Goal: Complete application form: Complete application form

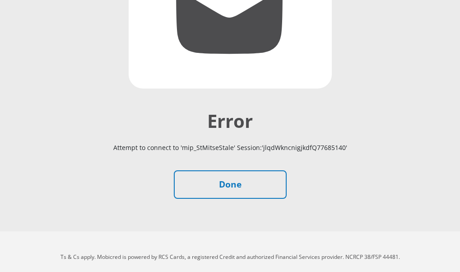
scroll to position [238, 0]
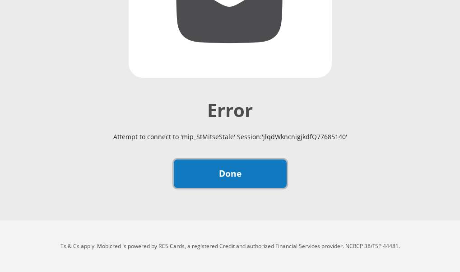
click at [230, 177] on link "Done" at bounding box center [230, 173] width 113 height 28
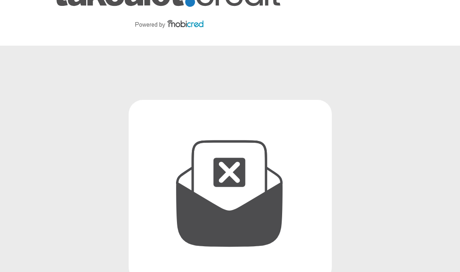
scroll to position [5, 0]
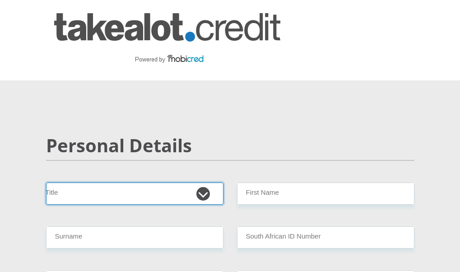
click at [202, 196] on select "Mr Ms Mrs Dr Other" at bounding box center [134, 193] width 177 height 22
select select "Ms"
click at [46, 182] on select "Mr Ms Mrs Dr Other" at bounding box center [134, 193] width 177 height 22
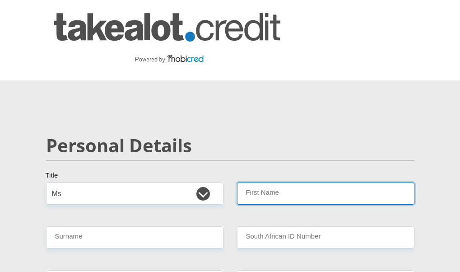
click at [297, 196] on input "First Name" at bounding box center [325, 193] width 177 height 22
type input "Zimkhitha"
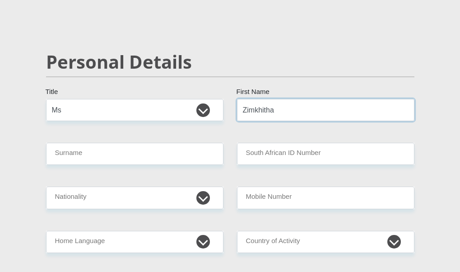
scroll to position [90, 0]
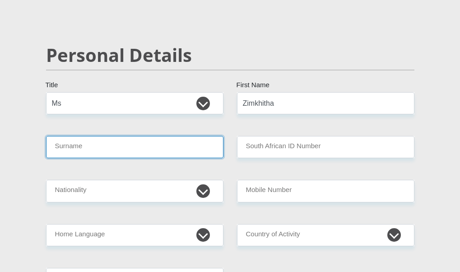
click at [133, 144] on input "Surname" at bounding box center [134, 147] width 177 height 22
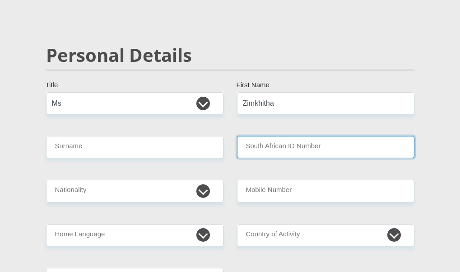
click at [333, 145] on input "South African ID Number" at bounding box center [325, 147] width 177 height 22
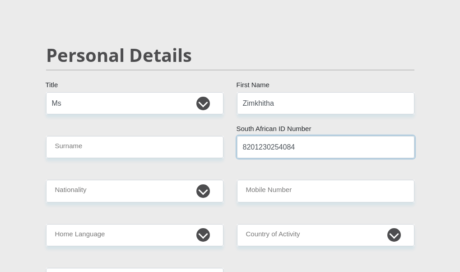
type input "8201230254084"
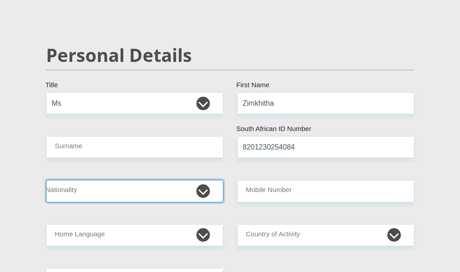
click at [209, 189] on select "South Africa Afghanistan Aland Islands Albania Algeria America Samoa American V…" at bounding box center [134, 191] width 177 height 22
select select "ZAF"
click at [46, 180] on select "South Africa Afghanistan Aland Islands Albania Algeria America Samoa American V…" at bounding box center [134, 191] width 177 height 22
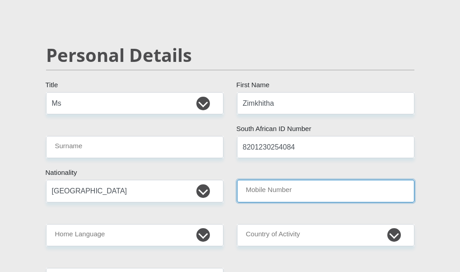
click at [281, 193] on input "Mobile Number" at bounding box center [325, 191] width 177 height 22
type input "0637295619"
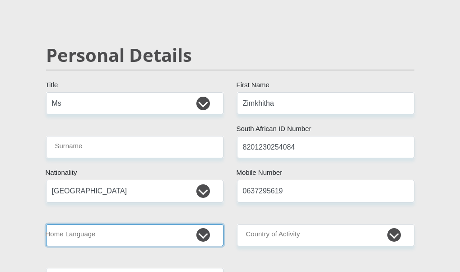
click at [192, 238] on select "Afrikaans English Sepedi South Ndebele Southern Sotho Swati Tsonga Tswana Venda…" at bounding box center [134, 235] width 177 height 22
select select "xho"
click at [46, 224] on select "Afrikaans English Sepedi South Ndebele Southern Sotho Swati Tsonga Tswana Venda…" at bounding box center [134, 235] width 177 height 22
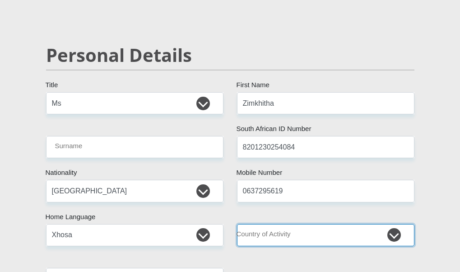
click at [343, 240] on select "South Africa Afghanistan Aland Islands Albania Algeria America Samoa American V…" at bounding box center [325, 235] width 177 height 22
select select "ZAF"
click at [237, 224] on select "South Africa Afghanistan Aland Islands Albania Algeria America Samoa American V…" at bounding box center [325, 235] width 177 height 22
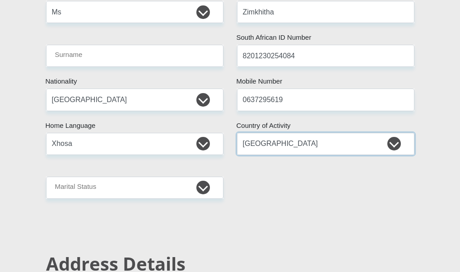
scroll to position [226, 0]
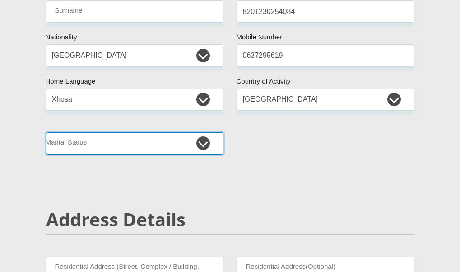
click at [161, 143] on select "Married ANC Single Divorced Widowed Married COP or Customary Law" at bounding box center [134, 143] width 177 height 22
select select "2"
click at [46, 132] on select "Married ANC Single Divorced Widowed Married COP or Customary Law" at bounding box center [134, 143] width 177 height 22
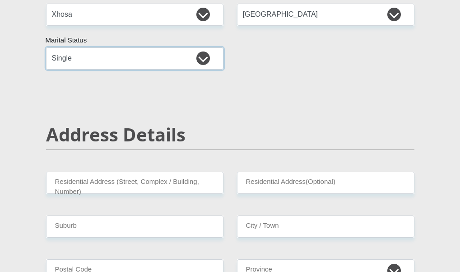
scroll to position [316, 0]
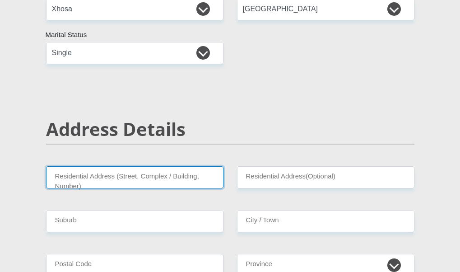
click at [195, 182] on input "Residential Address (Street, Complex / Building, Number)" at bounding box center [134, 177] width 177 height 22
type input "12 Mathebe str"
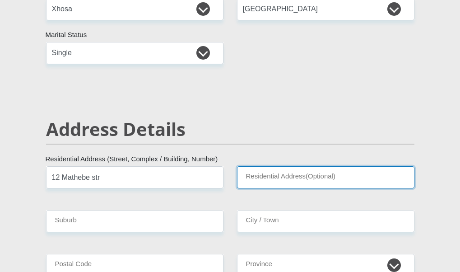
click at [346, 177] on input "Residential Address(Optional)" at bounding box center [325, 177] width 177 height 22
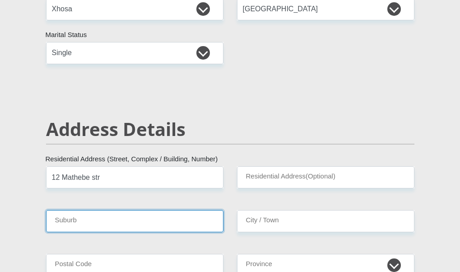
click at [172, 226] on input "Suburb" at bounding box center [134, 221] width 177 height 22
type input "Nojoli"
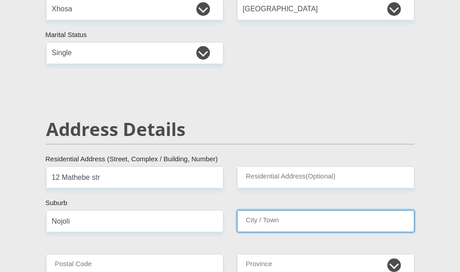
click at [313, 224] on input "City / Town" at bounding box center [325, 221] width 177 height 22
type input "Somerset East"
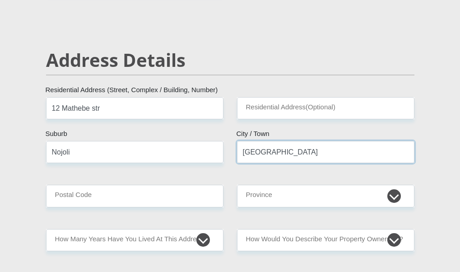
scroll to position [406, 0]
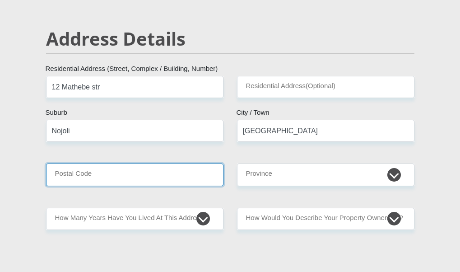
click at [161, 175] on input "Postal Code" at bounding box center [134, 174] width 177 height 22
type input "5850"
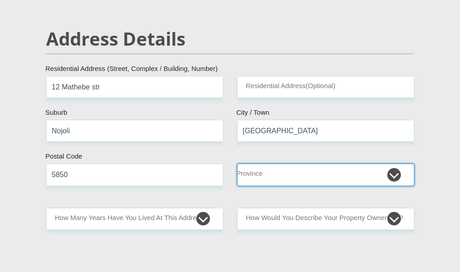
click at [310, 182] on select "Eastern Cape Free State Gauteng KwaZulu-Natal Limpopo Mpumalanga Northern Cape …" at bounding box center [325, 174] width 177 height 22
select select "Eastern Cape"
click at [237, 163] on select "Eastern Cape Free State Gauteng KwaZulu-Natal Limpopo Mpumalanga Northern Cape …" at bounding box center [325, 174] width 177 height 22
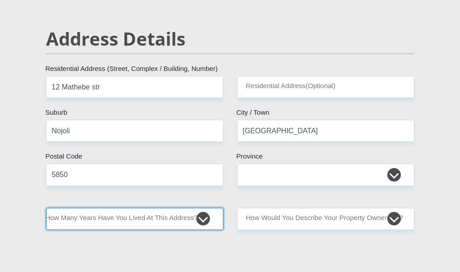
click at [152, 222] on select "less than 1 year 1-3 years 3-5 years 5+ years" at bounding box center [134, 219] width 177 height 22
select select "5"
click at [46, 208] on select "less than 1 year 1-3 years 3-5 years 5+ years" at bounding box center [134, 219] width 177 height 22
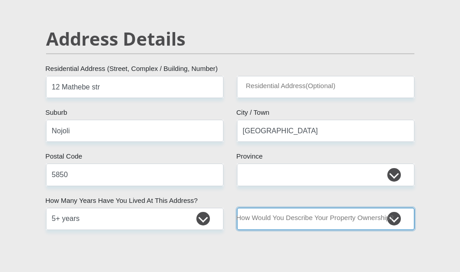
click at [359, 221] on select "Owned Rented Family Owned Company Dwelling" at bounding box center [325, 219] width 177 height 22
select select "parents"
click at [237, 208] on select "Owned Rented Family Owned Company Dwelling" at bounding box center [325, 219] width 177 height 22
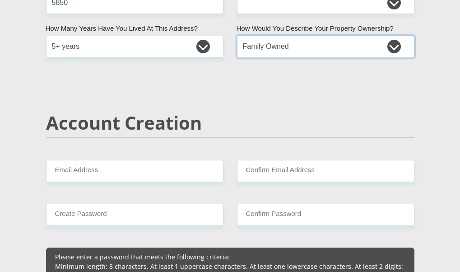
scroll to position [587, 0]
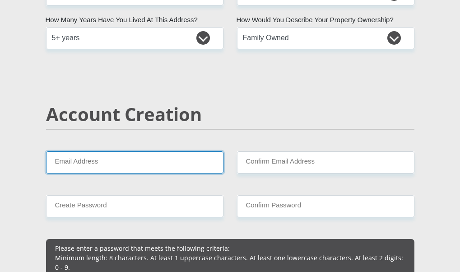
click at [165, 165] on input "Email Address" at bounding box center [134, 162] width 177 height 22
type input "zimkhithamasimini@gmail.com"
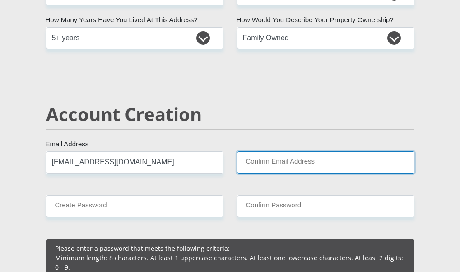
click at [354, 158] on input "Confirm Email Address" at bounding box center [325, 162] width 177 height 22
type input "zimkhithamasimini@gmail.com"
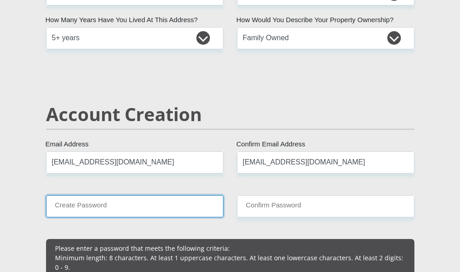
click at [155, 211] on input "Create Password" at bounding box center [134, 206] width 177 height 22
type input "Khazimla@12"
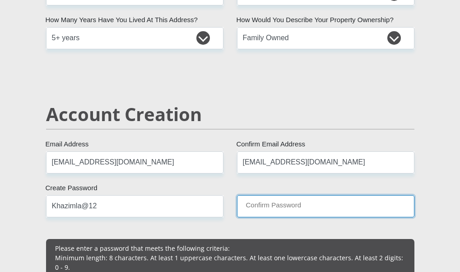
click at [313, 211] on input "Confirm Password" at bounding box center [325, 206] width 177 height 22
type input "Khazimla@12"
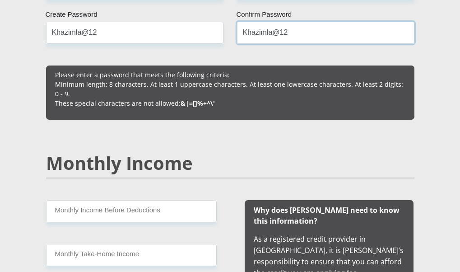
scroll to position [768, 0]
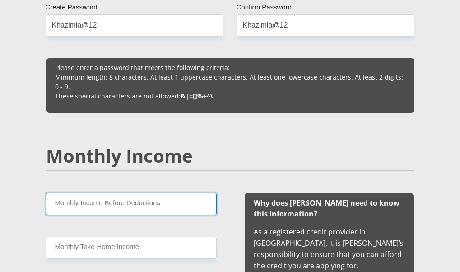
click at [163, 206] on input "Monthly Income Before Deductions" at bounding box center [131, 204] width 171 height 22
type input "24000"
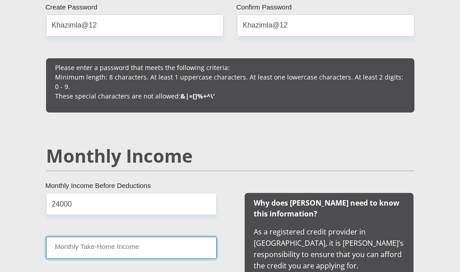
drag, startPoint x: 149, startPoint y: 241, endPoint x: 144, endPoint y: 248, distance: 8.3
click at [148, 243] on input "Monthly Take-Home Income" at bounding box center [131, 248] width 171 height 22
type input "20000"
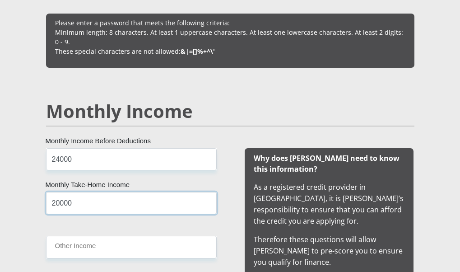
scroll to position [858, 0]
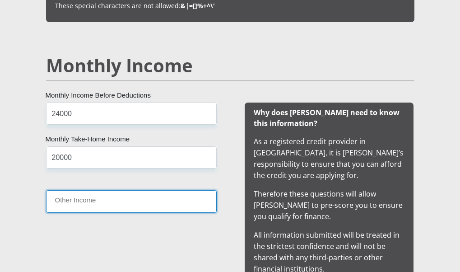
click at [150, 206] on input "Other Income" at bounding box center [131, 201] width 171 height 22
type input "0"
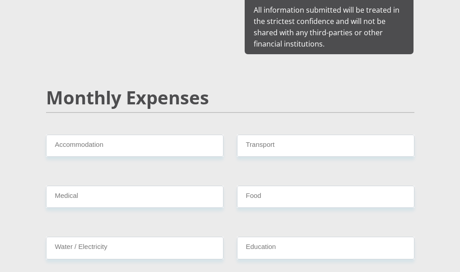
scroll to position [1084, 0]
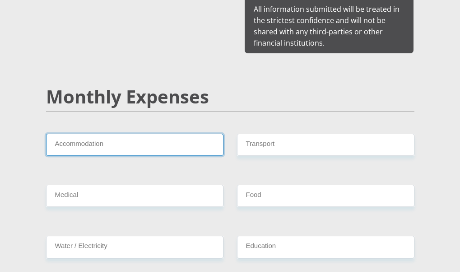
click at [121, 148] on input "Accommodation" at bounding box center [134, 145] width 177 height 22
type input "0"
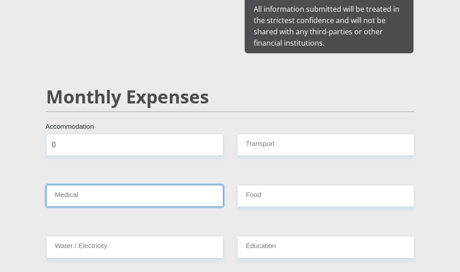
click at [124, 194] on input "Medical" at bounding box center [134, 196] width 177 height 22
type input "0"
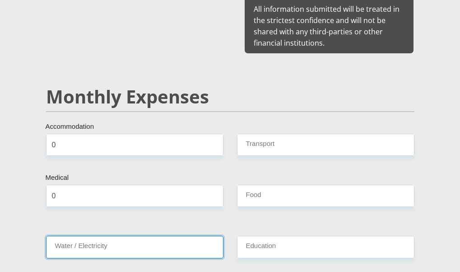
click at [124, 239] on input "Water / Electricity" at bounding box center [134, 247] width 177 height 22
type input "500"
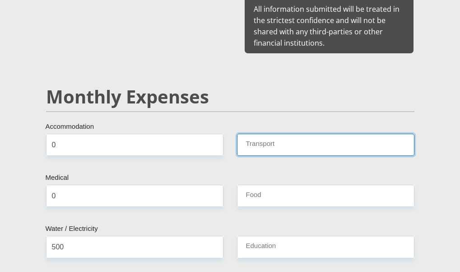
click at [279, 143] on input "Transport" at bounding box center [325, 145] width 177 height 22
type input "500"
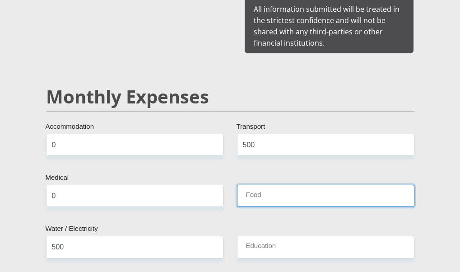
click at [283, 197] on input "Food" at bounding box center [325, 196] width 177 height 22
type input "2000"
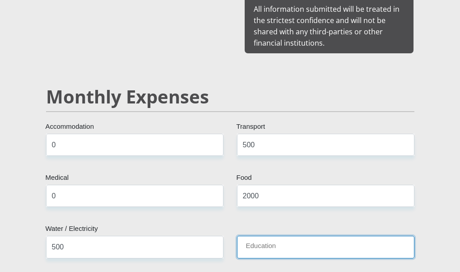
click at [287, 243] on input "Education" at bounding box center [325, 247] width 177 height 22
type input "2500"
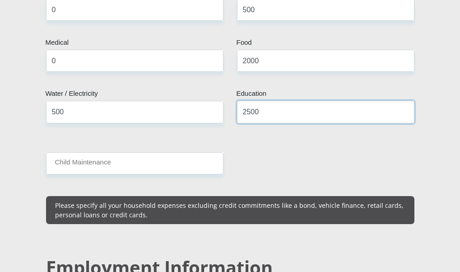
scroll to position [1219, 0]
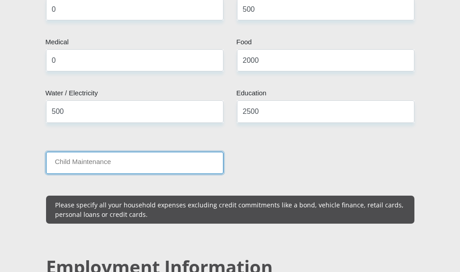
drag, startPoint x: 157, startPoint y: 153, endPoint x: 156, endPoint y: 160, distance: 6.9
click at [157, 157] on input "Child Maintenance" at bounding box center [134, 163] width 177 height 22
type input "0"
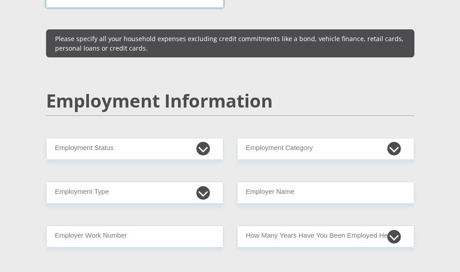
scroll to position [1400, 0]
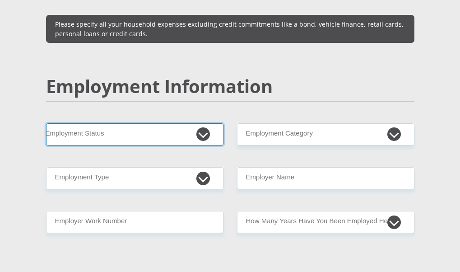
click at [165, 131] on select "Permanent/Full-time Part-time/Casual Contract Worker Self-Employed Housewife Re…" at bounding box center [134, 134] width 177 height 22
select select "1"
click at [46, 123] on select "Permanent/Full-time Part-time/Casual Contract Worker Self-Employed Housewife Re…" at bounding box center [134, 134] width 177 height 22
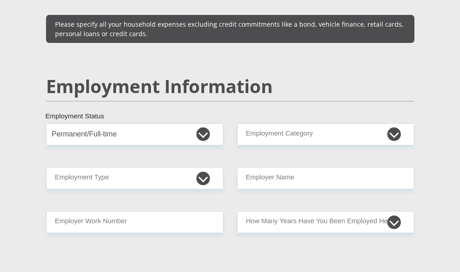
click at [159, 161] on div "Mr Ms Mrs Dr Other Title Zimkhitha First Name Surname 8201230254084 South Afric…" at bounding box center [230, 123] width 382 height 2680
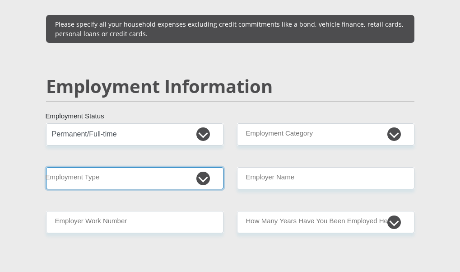
click at [154, 177] on select "College/Lecturer Craft Seller Creative Driver Executive Farmer Forces - Non Com…" at bounding box center [134, 178] width 177 height 22
select select "Licenced Professional"
click at [46, 167] on select "College/Lecturer Craft Seller Creative Driver Executive Farmer Forces - Non Com…" at bounding box center [134, 178] width 177 height 22
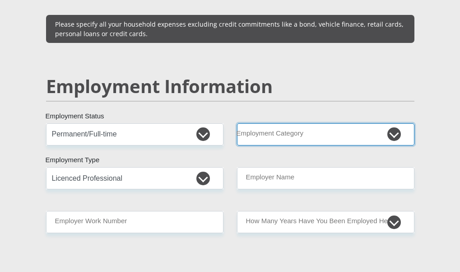
click at [332, 136] on select "AGRICULTURE ALCOHOL & TOBACCO CONSTRUCTION MATERIALS METALLURGY EQUIPMENT FOR R…" at bounding box center [325, 134] width 177 height 22
select select "53"
click at [237, 123] on select "AGRICULTURE ALCOHOL & TOBACCO CONSTRUCTION MATERIALS METALLURGY EQUIPMENT FOR R…" at bounding box center [325, 134] width 177 height 22
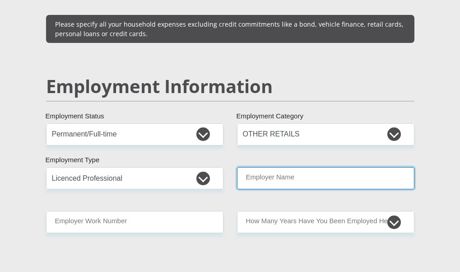
click at [316, 172] on input "Employer Name" at bounding box center [325, 178] width 177 height 22
type input "DeFreitas"
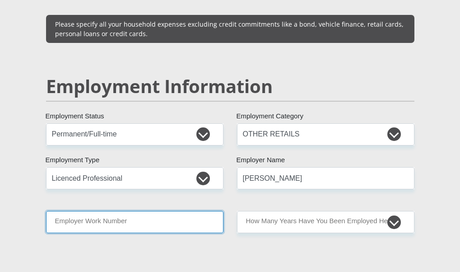
click at [125, 219] on input "Employer Work Number" at bounding box center [134, 222] width 177 height 22
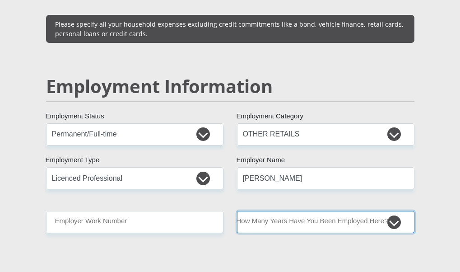
click at [288, 214] on select "less than 1 year 1-3 years 3-5 years 5+ years" at bounding box center [325, 222] width 177 height 22
select select "48"
click at [237, 211] on select "less than 1 year 1-3 years 3-5 years 5+ years" at bounding box center [325, 222] width 177 height 22
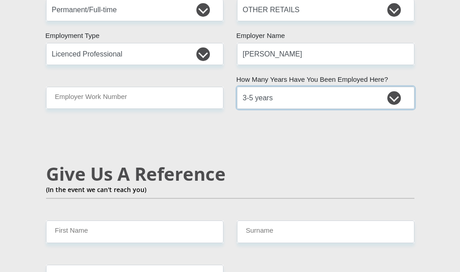
scroll to position [1535, 0]
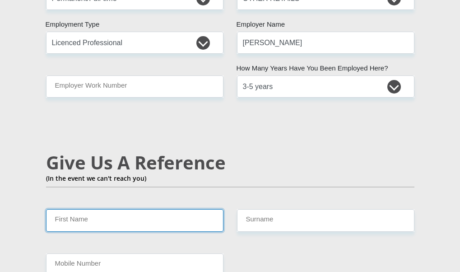
click at [132, 215] on input "First Name" at bounding box center [134, 220] width 177 height 22
type input "Aphiwe"
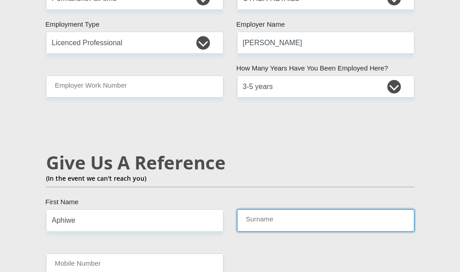
click at [300, 215] on input "Surname" at bounding box center [325, 220] width 177 height 22
type input "Pukwana"
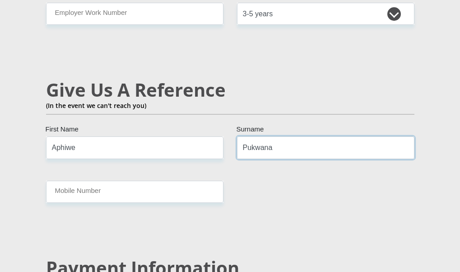
scroll to position [1625, 0]
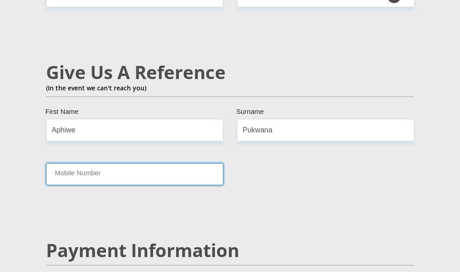
click at [131, 171] on input "Mobile Number" at bounding box center [134, 174] width 177 height 22
type input "0727861079"
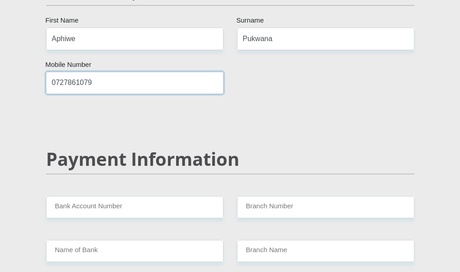
scroll to position [1761, 0]
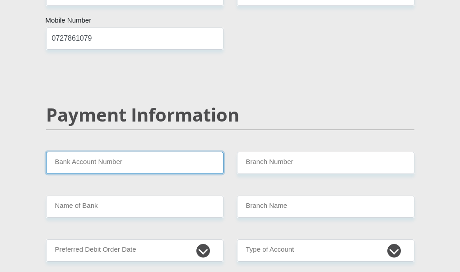
click at [170, 158] on input "Bank Account Number" at bounding box center [134, 163] width 177 height 22
type input "1152827861"
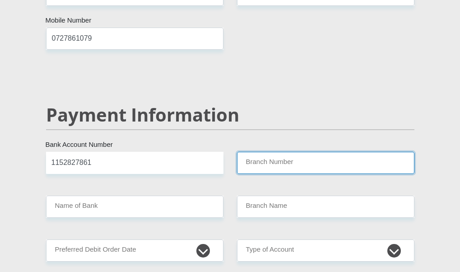
click at [325, 163] on input "Branch Number" at bounding box center [325, 163] width 177 height 22
type input "470010"
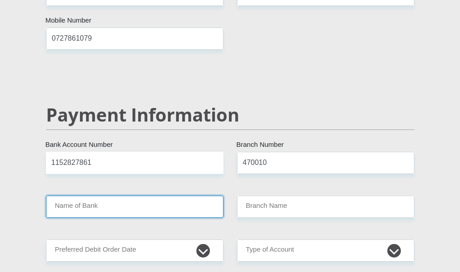
type input "CAPITEC BANK LIMITED"
type input "CAPITEC BANK CPC"
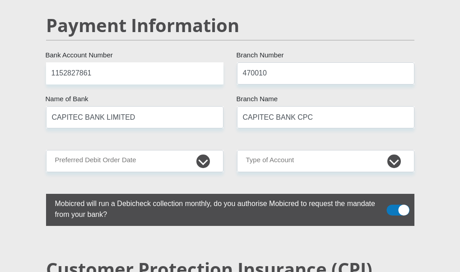
scroll to position [1851, 0]
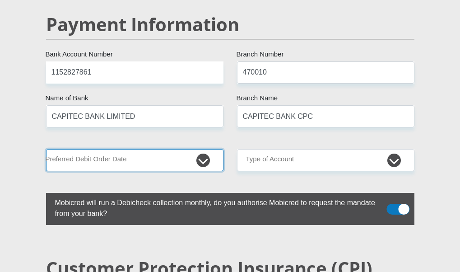
click at [185, 153] on select "1st 2nd 3rd 4th 5th 7th 18th 19th 20th 21st 22nd 23rd 24th 25th 26th 27th 28th …" at bounding box center [134, 160] width 177 height 22
select select "25"
click at [46, 149] on select "1st 2nd 3rd 4th 5th 7th 18th 19th 20th 21st 22nd 23rd 24th 25th 26th 27th 28th …" at bounding box center [134, 160] width 177 height 22
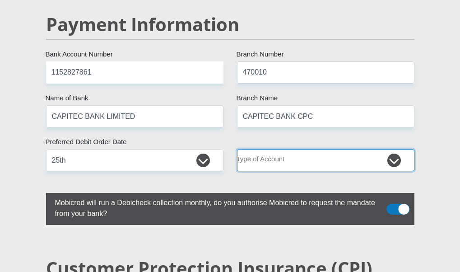
click at [319, 161] on select "Cheque Savings" at bounding box center [325, 160] width 177 height 22
select select "SAV"
click at [237, 149] on select "Cheque Savings" at bounding box center [325, 160] width 177 height 22
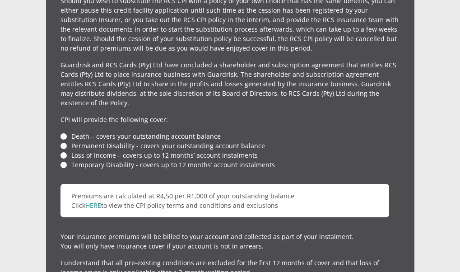
scroll to position [2258, 0]
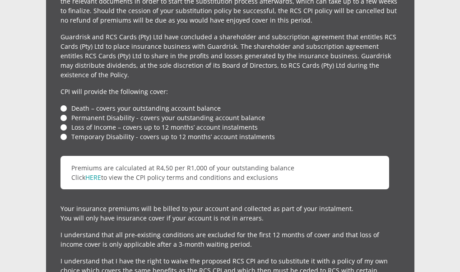
click at [66, 123] on li "Loss of Income – covers up to 12 months’ account instalments" at bounding box center [231, 126] width 340 height 9
click at [63, 122] on li "Loss of Income – covers up to 12 months’ account instalments" at bounding box center [231, 126] width 340 height 9
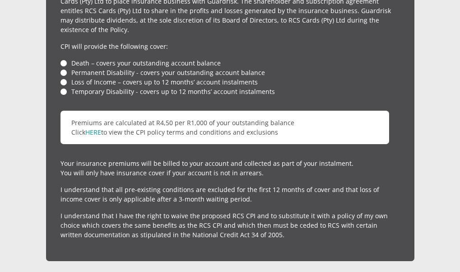
scroll to position [2348, 0]
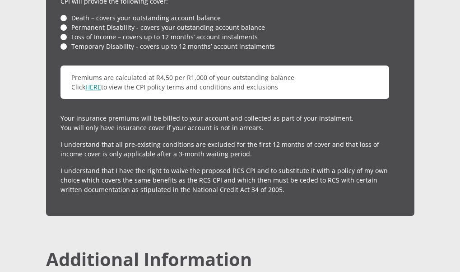
click at [96, 83] on link "HERE" at bounding box center [93, 87] width 16 height 9
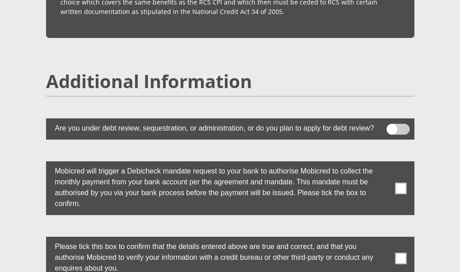
scroll to position [2529, 0]
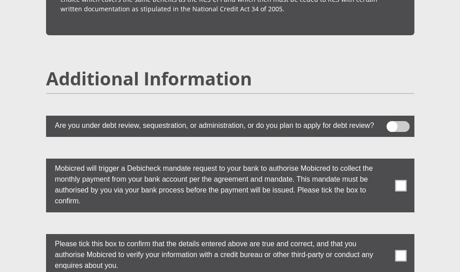
click at [403, 122] on span at bounding box center [398, 126] width 23 height 11
click at [396, 123] on input "checkbox" at bounding box center [396, 123] width 0 height 0
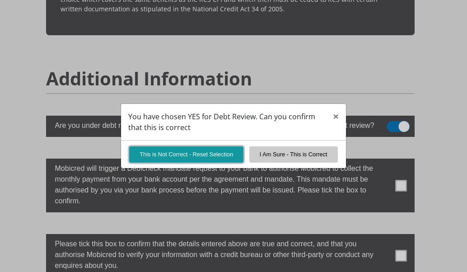
click at [184, 156] on button "This is Not Correct - Reset Selection" at bounding box center [186, 154] width 114 height 16
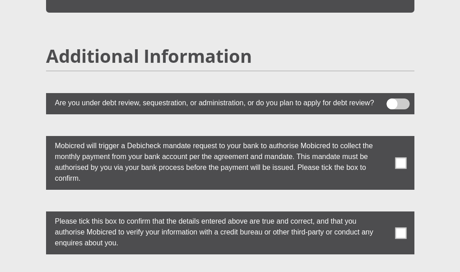
scroll to position [2574, 0]
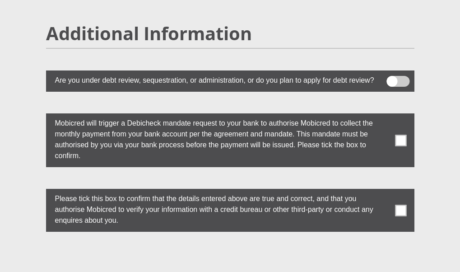
drag, startPoint x: 404, startPoint y: 134, endPoint x: 398, endPoint y: 143, distance: 10.8
click at [403, 135] on span at bounding box center [400, 140] width 11 height 11
click at [387, 116] on input "checkbox" at bounding box center [387, 116] width 0 height 0
drag, startPoint x: 399, startPoint y: 208, endPoint x: 393, endPoint y: 205, distance: 6.9
click at [399, 208] on span at bounding box center [400, 210] width 11 height 11
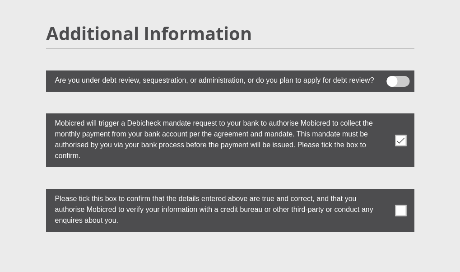
click at [387, 191] on input "checkbox" at bounding box center [387, 191] width 0 height 0
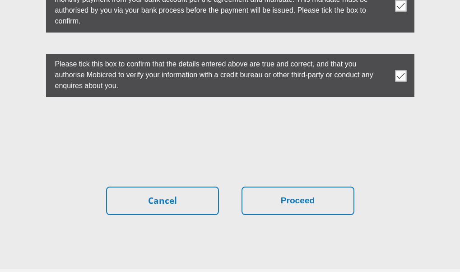
scroll to position [2709, 0]
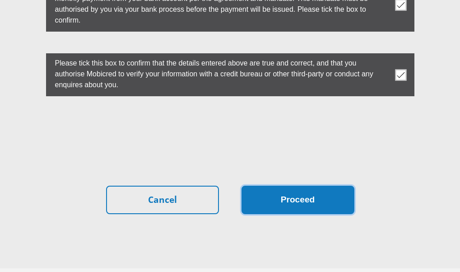
click at [303, 194] on button "Proceed" at bounding box center [298, 200] width 113 height 28
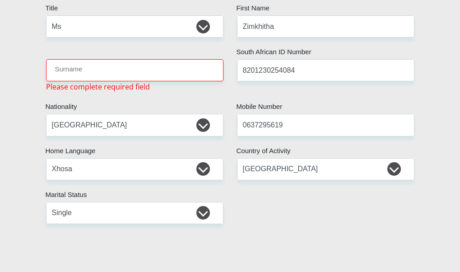
scroll to position [113, 0]
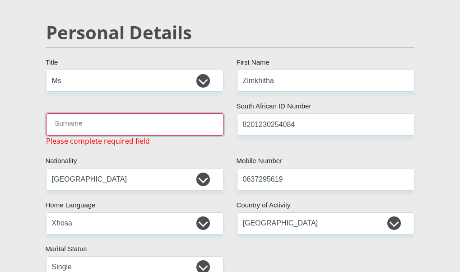
click at [140, 126] on input "Surname" at bounding box center [134, 124] width 177 height 22
type input "Masimini"
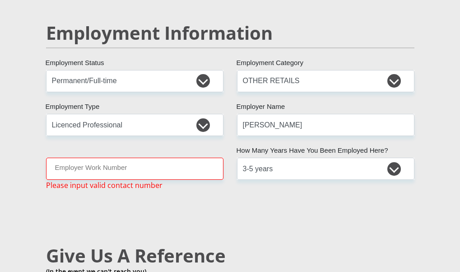
scroll to position [1467, 0]
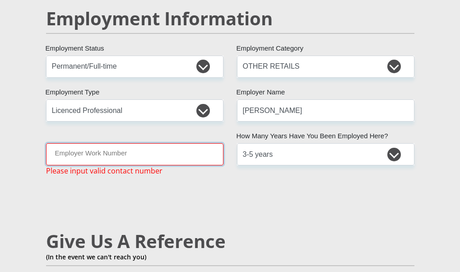
click at [145, 150] on input "Employer Work Number" at bounding box center [134, 154] width 177 height 22
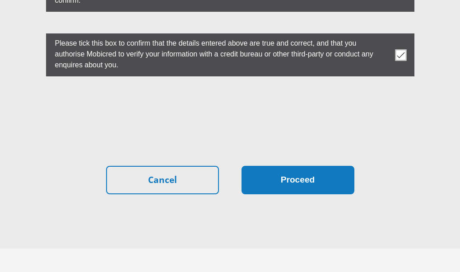
scroll to position [2752, 0]
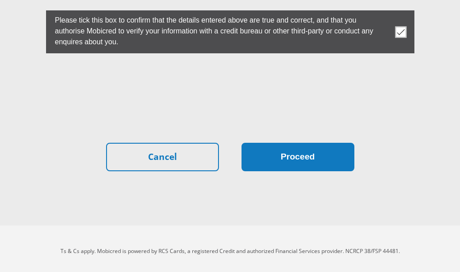
type input "0422432009"
click at [276, 148] on button "Proceed" at bounding box center [298, 157] width 113 height 28
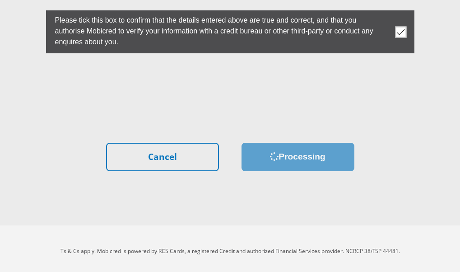
scroll to position [0, 0]
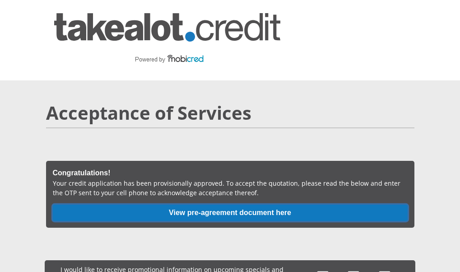
click at [197, 214] on button "View pre-agreement document here" at bounding box center [230, 213] width 355 height 16
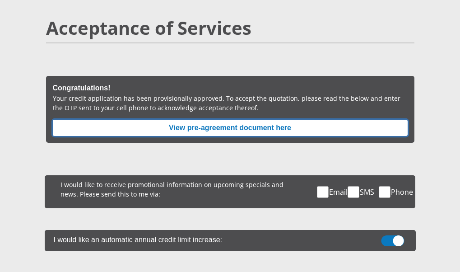
scroll to position [90, 0]
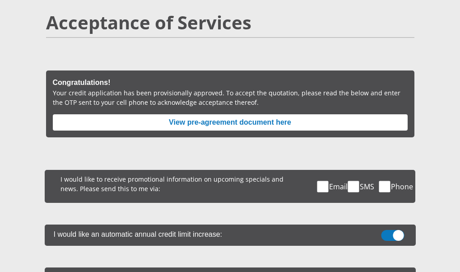
click at [318, 187] on span at bounding box center [322, 186] width 11 height 11
click at [329, 172] on input "Email" at bounding box center [329, 172] width 0 height 0
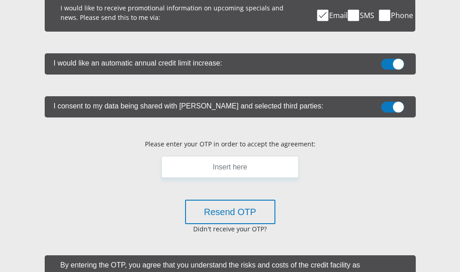
scroll to position [271, 0]
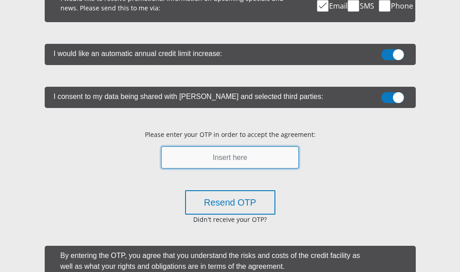
click at [223, 156] on input "text" at bounding box center [230, 157] width 138 height 22
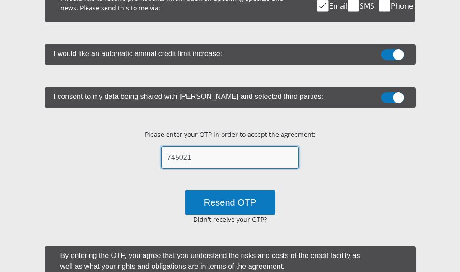
type input "745021"
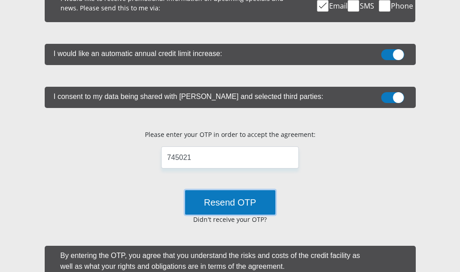
click at [233, 208] on button "Resend OTP" at bounding box center [230, 202] width 90 height 24
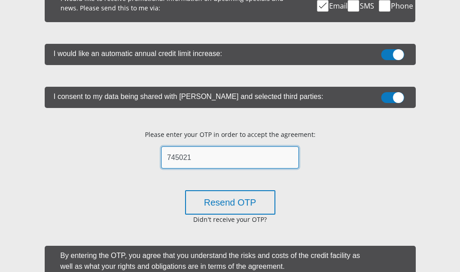
click at [201, 159] on input "745021" at bounding box center [230, 157] width 138 height 22
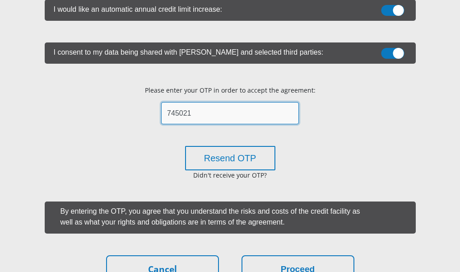
scroll to position [406, 0]
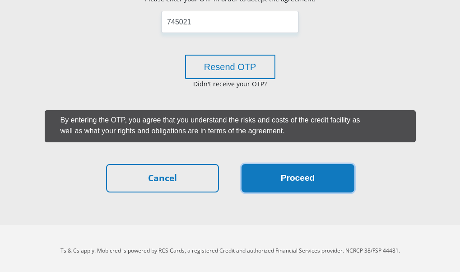
click at [281, 181] on button "Proceed" at bounding box center [298, 178] width 113 height 28
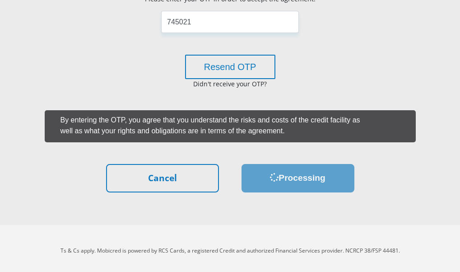
scroll to position [0, 0]
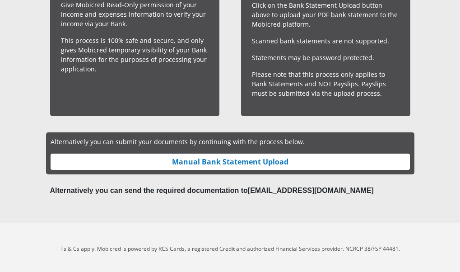
scroll to position [420, 0]
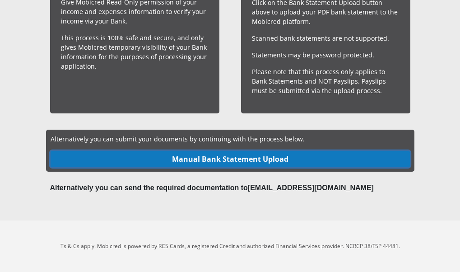
click at [252, 162] on link "Manual Bank Statement Upload" at bounding box center [230, 159] width 359 height 16
